Goal: Navigation & Orientation: Find specific page/section

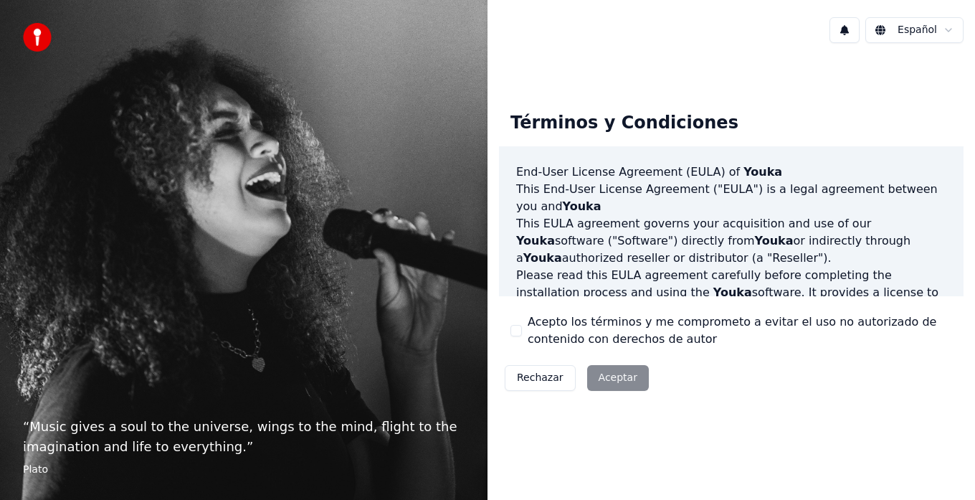
click at [611, 380] on div "Rechazar Aceptar" at bounding box center [577, 377] width 156 height 37
click at [614, 378] on div "Rechazar Aceptar" at bounding box center [577, 377] width 156 height 37
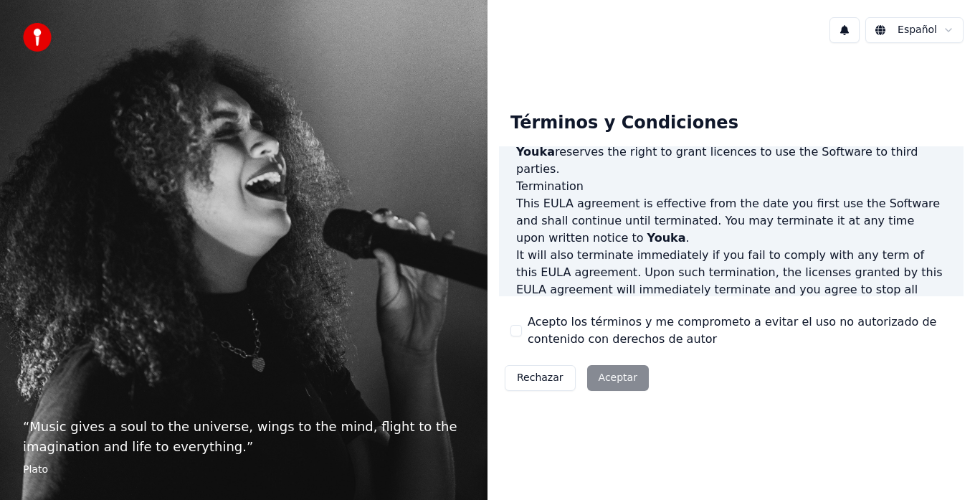
scroll to position [986, 0]
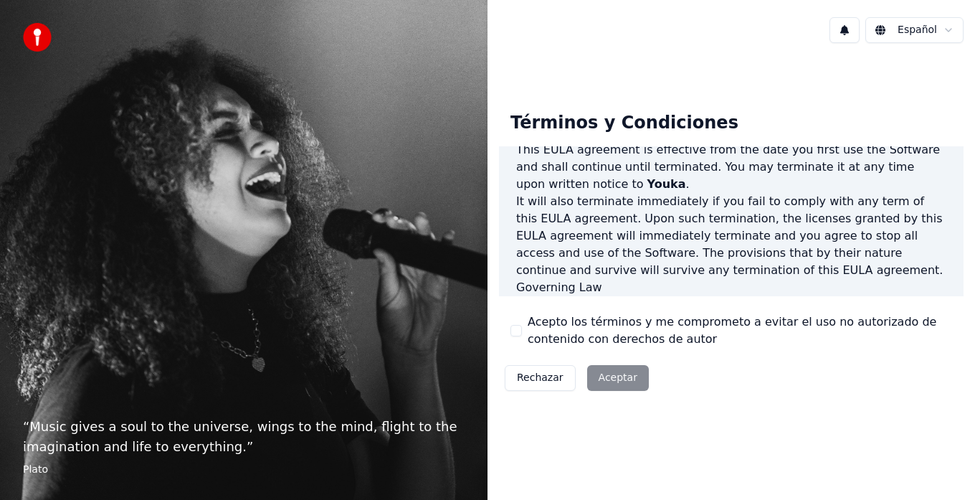
click at [609, 379] on div "Rechazar Aceptar" at bounding box center [577, 377] width 156 height 37
click at [594, 374] on div "Rechazar Aceptar" at bounding box center [577, 377] width 156 height 37
click at [547, 381] on button "Rechazar" at bounding box center [540, 378] width 71 height 26
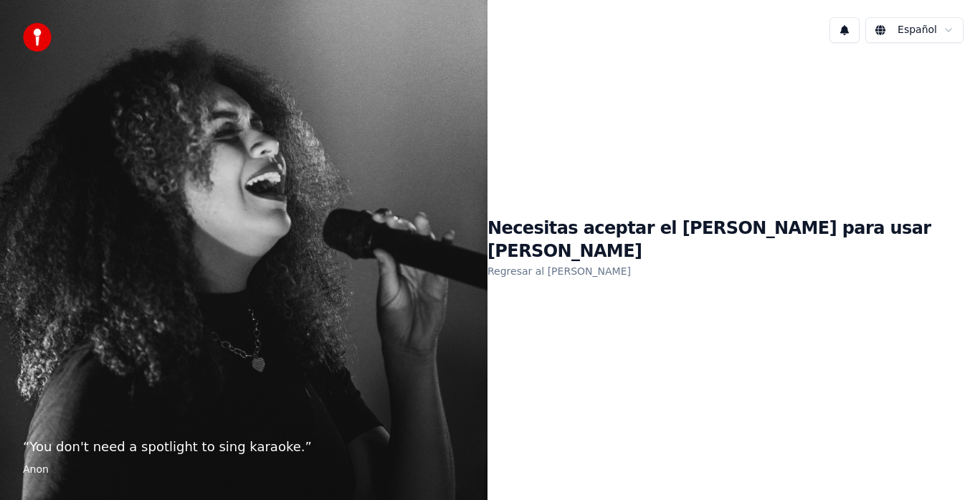
click at [631, 260] on link "Regresar al EULA" at bounding box center [559, 271] width 143 height 23
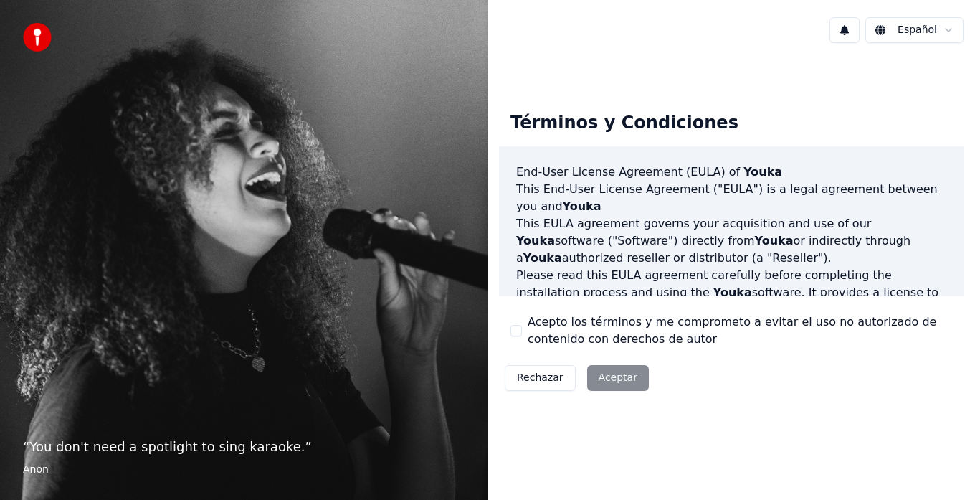
click at [599, 378] on div "Rechazar Aceptar" at bounding box center [577, 377] width 156 height 37
click at [606, 374] on div "Rechazar Aceptar" at bounding box center [577, 377] width 156 height 37
click at [724, 351] on div "Términos y Condiciones End-User License Agreement (EULA) of Youka This End-User…" at bounding box center [731, 248] width 465 height 296
